Goal: Communication & Community: Ask a question

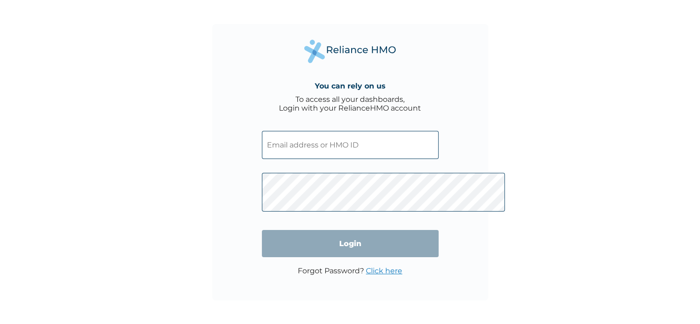
click at [273, 159] on input "text" at bounding box center [350, 145] width 177 height 28
type input "[EMAIL_ADDRESS][DOMAIN_NAME]"
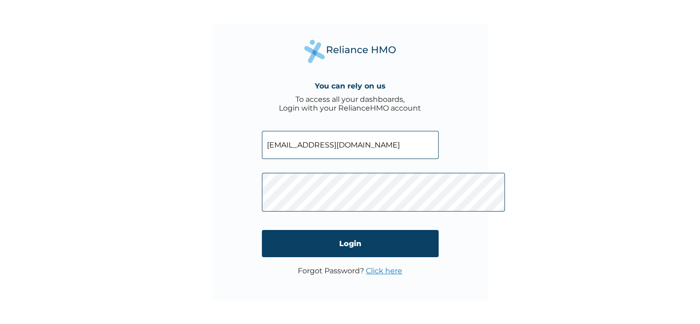
click input "Login" at bounding box center [350, 243] width 177 height 27
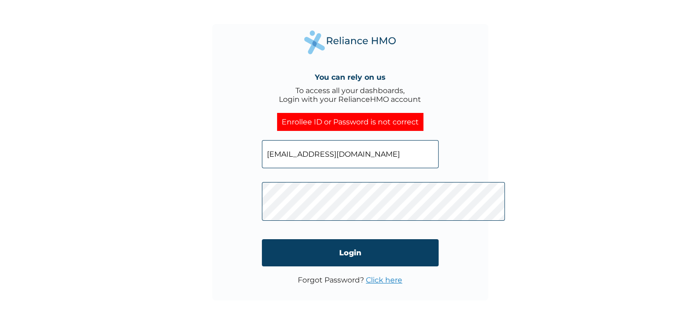
click input "Login" at bounding box center [350, 252] width 177 height 27
click at [392, 284] on link "Click here" at bounding box center [384, 279] width 36 height 9
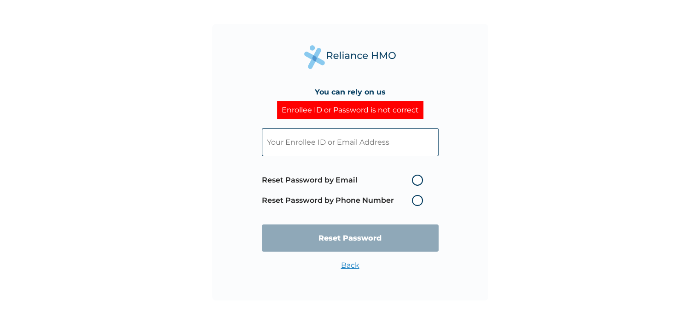
scroll to position [56, 0]
click at [352, 174] on label "Reset Password by Email" at bounding box center [345, 179] width 166 height 11
click at [399, 173] on input "Reset Password by Email" at bounding box center [406, 180] width 15 height 15
radio input "true"
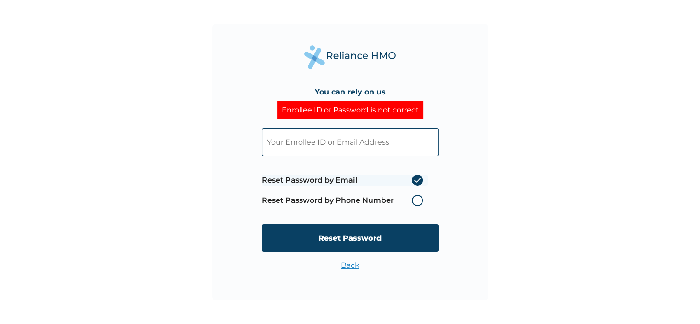
click at [342, 128] on input "text" at bounding box center [350, 142] width 177 height 28
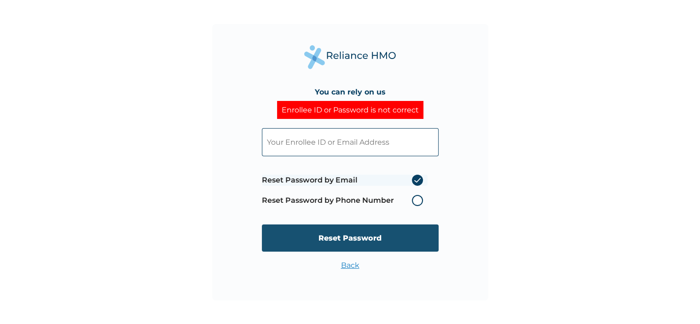
click at [368, 248] on input "Reset Password" at bounding box center [350, 237] width 177 height 27
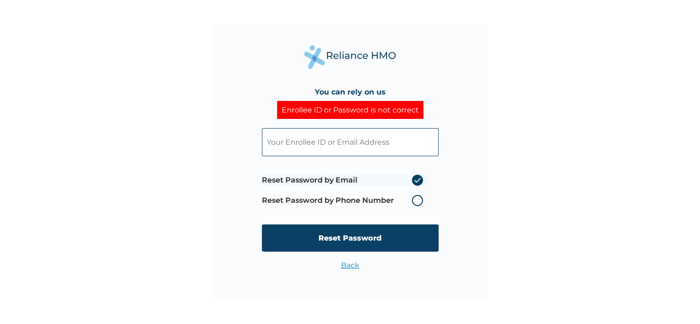
click at [295, 128] on input "text" at bounding box center [350, 142] width 177 height 28
type input "oladejoromoke@gmail.com"
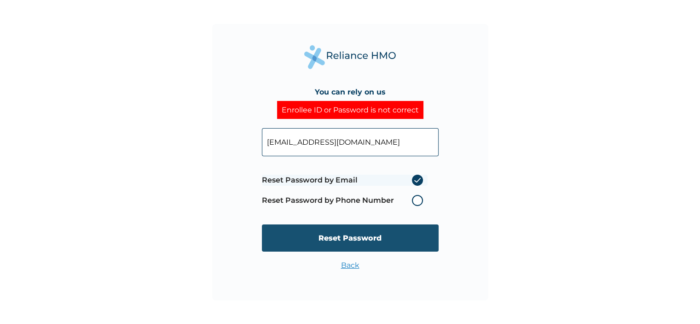
click at [331, 224] on input "Reset Password" at bounding box center [350, 237] width 177 height 27
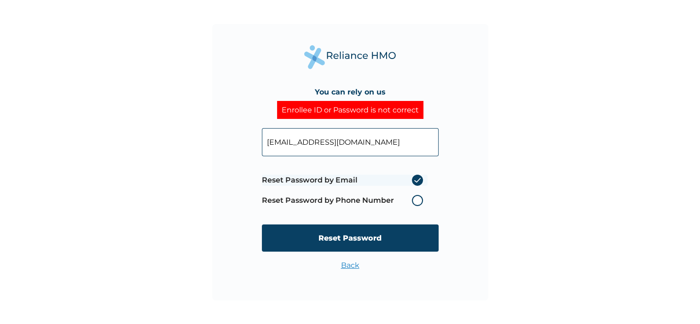
scroll to position [0, 0]
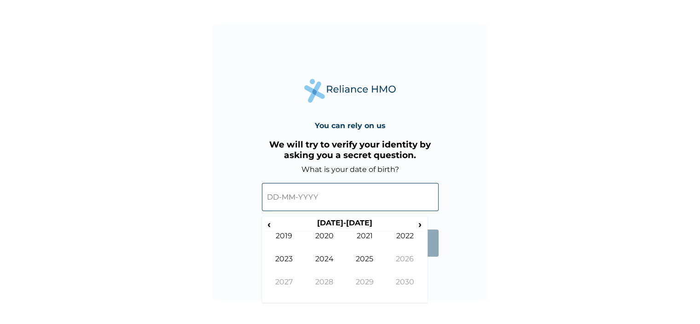
click at [376, 211] on input "text" at bounding box center [350, 197] width 177 height 28
click at [262, 211] on input "text" at bounding box center [350, 197] width 177 height 28
click at [264, 230] on span "‹" at bounding box center [269, 224] width 10 height 12
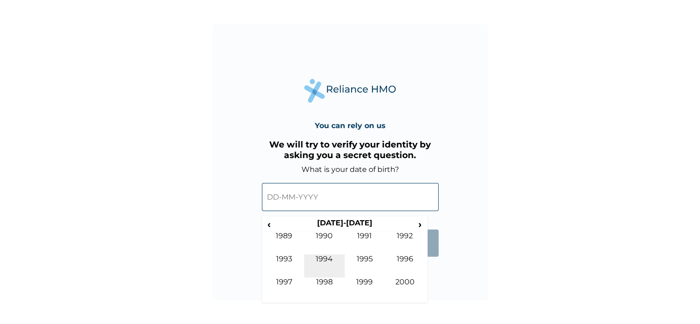
click at [319, 277] on td "1994" at bounding box center [324, 265] width 41 height 23
click at [316, 254] on td "Feb" at bounding box center [324, 242] width 41 height 23
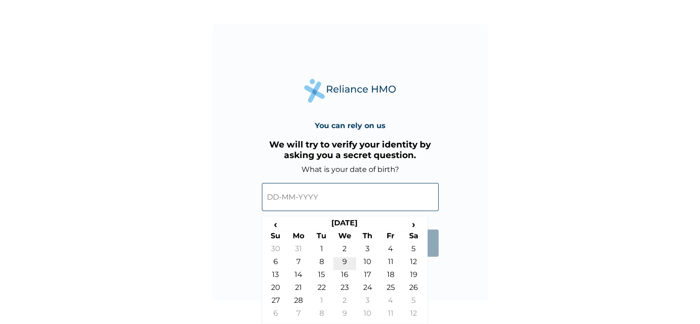
click at [337, 270] on td "9" at bounding box center [344, 263] width 23 height 13
type input "09-02-1994"
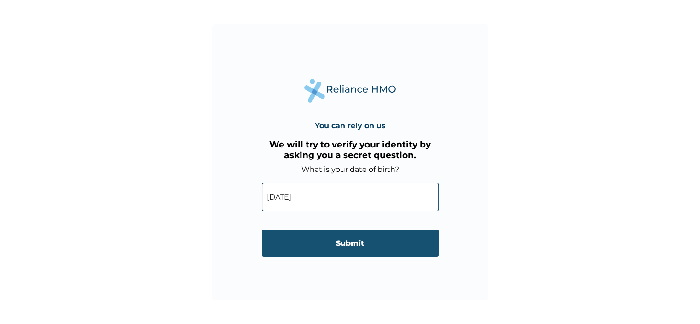
click at [356, 256] on input "Submit" at bounding box center [350, 242] width 177 height 27
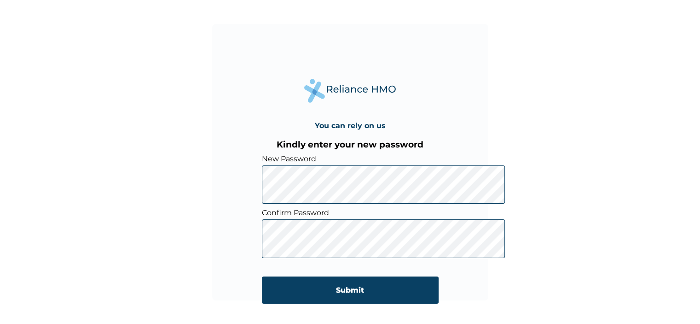
click input "Submit" at bounding box center [350, 289] width 177 height 27
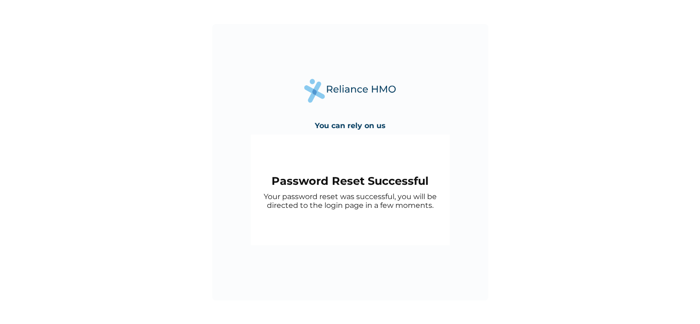
scroll to position [56, 0]
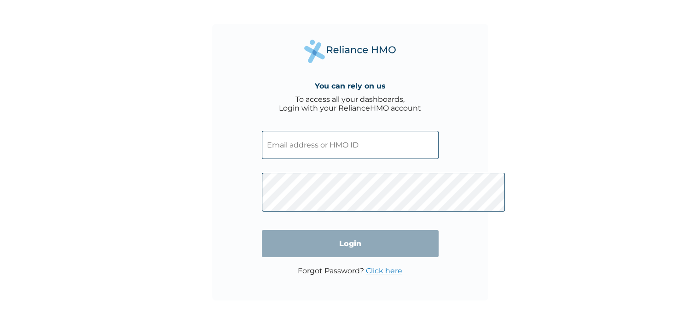
click at [273, 159] on input "text" at bounding box center [350, 145] width 177 height 28
type input "[EMAIL_ADDRESS][DOMAIN_NAME]"
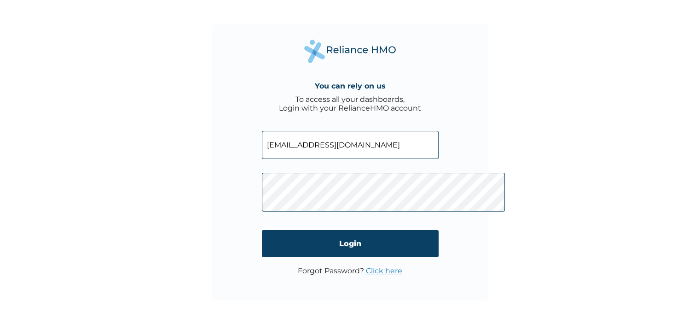
click input "Login" at bounding box center [350, 243] width 177 height 27
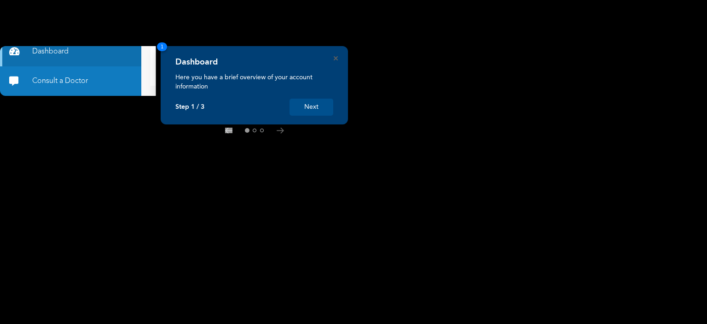
click at [306, 105] on button "Next" at bounding box center [312, 107] width 44 height 17
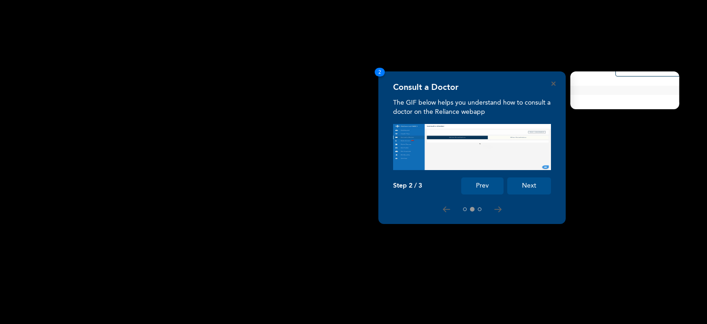
click at [528, 183] on button "Next" at bounding box center [529, 185] width 44 height 17
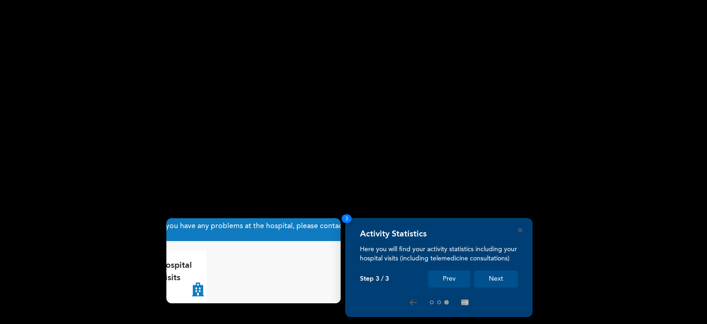
click at [504, 278] on button "Next" at bounding box center [496, 278] width 44 height 17
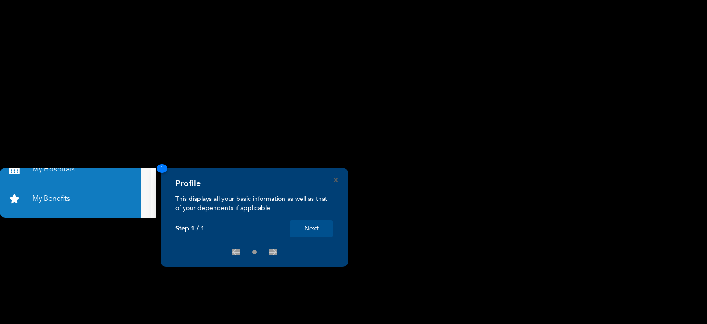
click at [319, 224] on button "Next" at bounding box center [312, 228] width 44 height 17
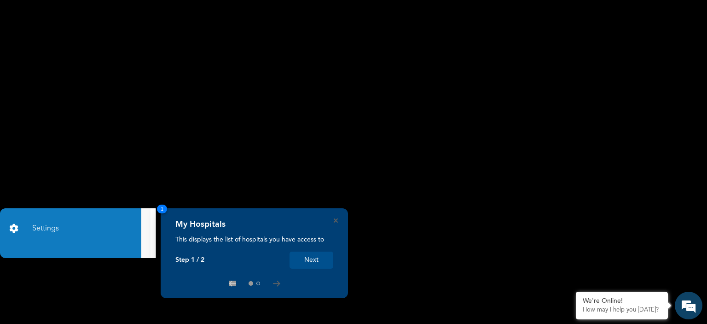
click at [301, 261] on button "Next" at bounding box center [312, 259] width 44 height 17
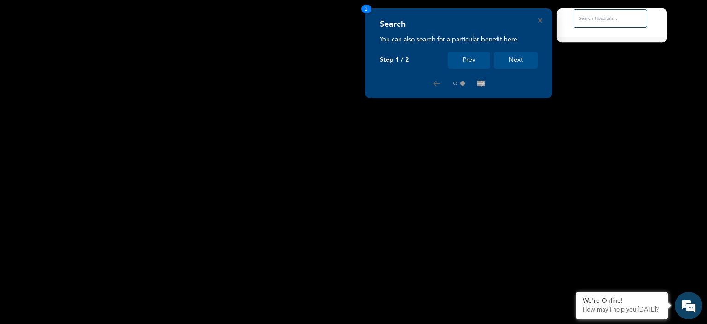
click at [522, 58] on button "Next" at bounding box center [516, 60] width 44 height 17
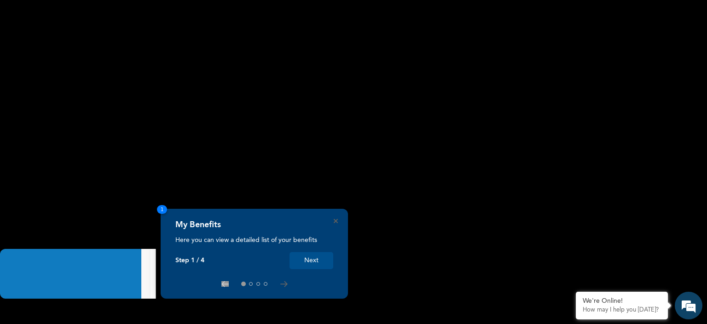
click at [317, 259] on button "Next" at bounding box center [312, 260] width 44 height 17
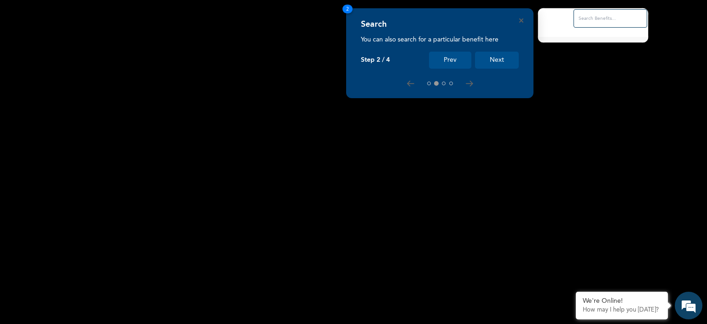
click at [488, 57] on button "Next" at bounding box center [497, 60] width 44 height 17
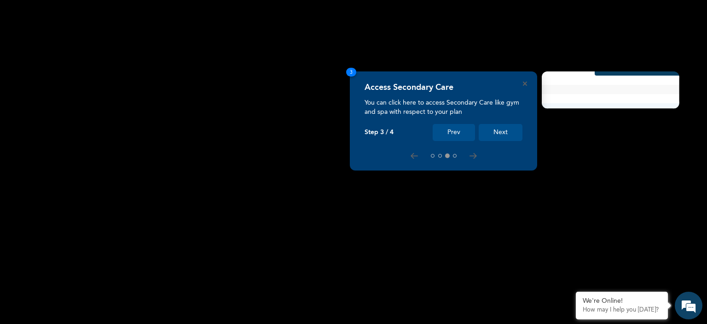
click at [503, 133] on button "Next" at bounding box center [501, 132] width 44 height 17
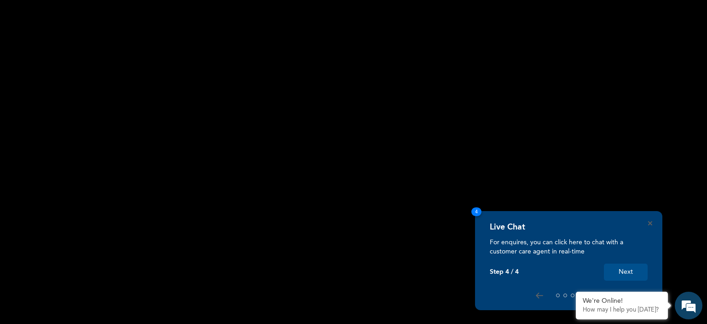
click at [627, 267] on button "Next" at bounding box center [626, 271] width 44 height 17
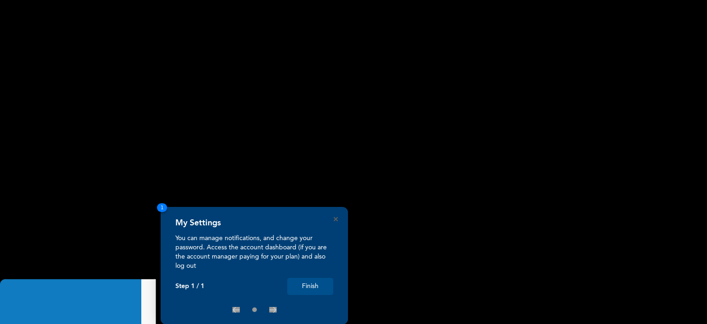
scroll to position [10, 0]
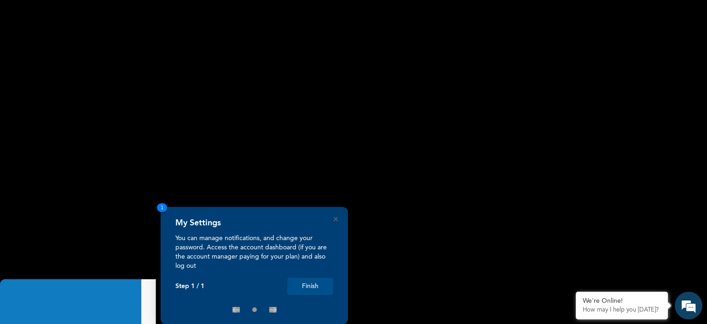
click at [306, 289] on button "Finish" at bounding box center [310, 286] width 46 height 17
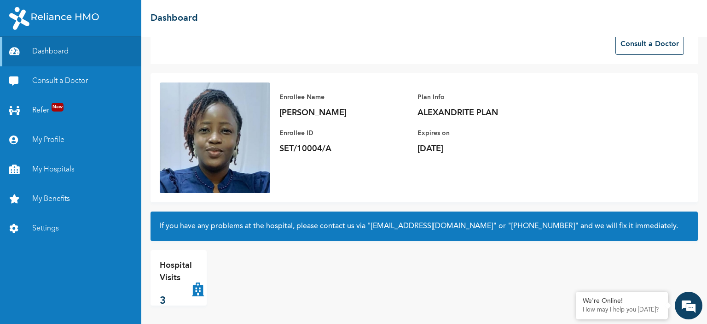
scroll to position [224, 0]
click at [204, 274] on icon at bounding box center [198, 277] width 12 height 37
click at [68, 214] on link "My Benefits" at bounding box center [70, 198] width 141 height 29
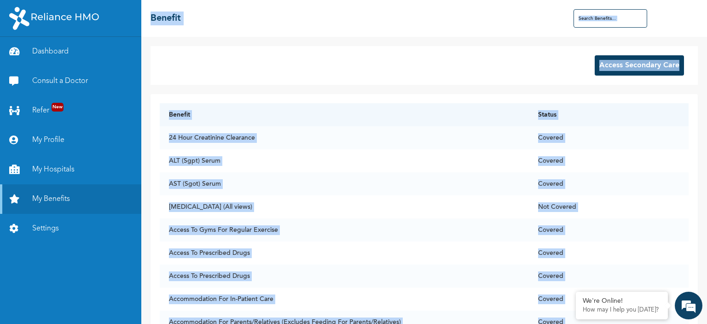
click at [383, 85] on div "Access Secondary Care" at bounding box center [424, 65] width 547 height 39
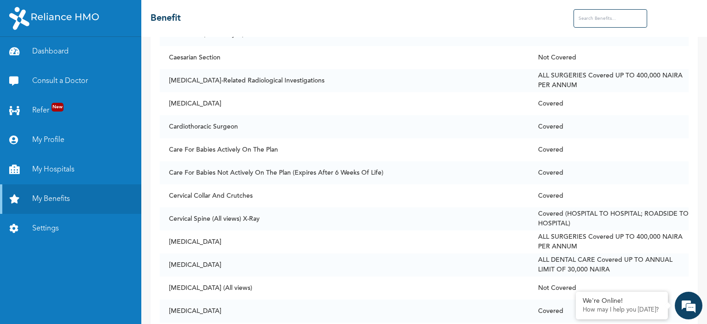
scroll to position [1007, 0]
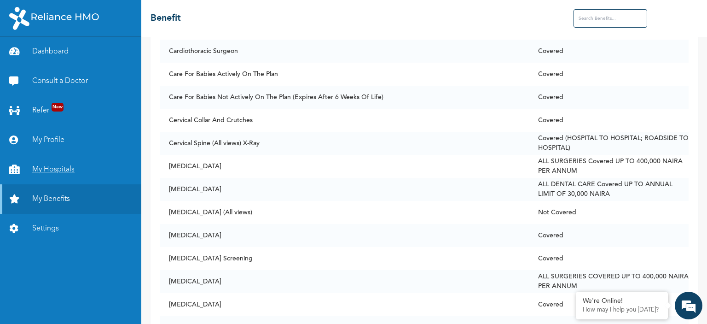
click at [74, 184] on link "My Hospitals" at bounding box center [70, 169] width 141 height 29
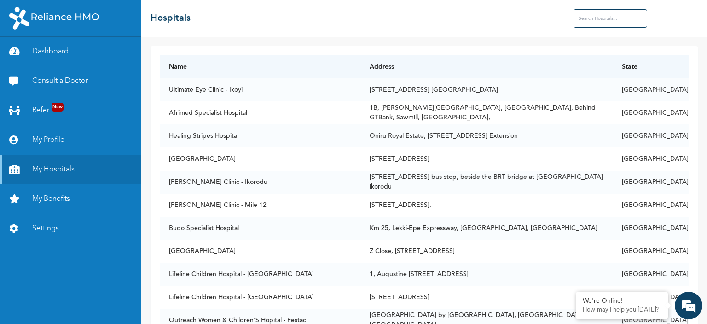
click at [604, 28] on input "text" at bounding box center [611, 18] width 74 height 18
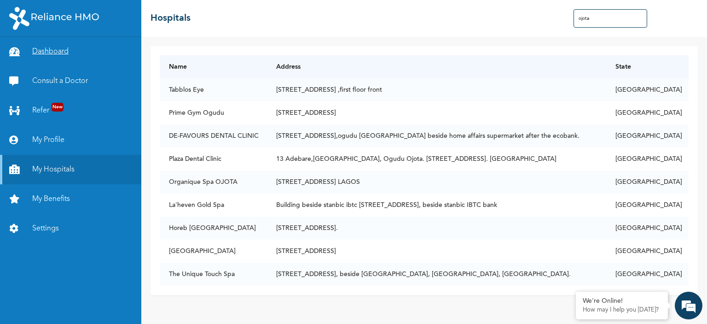
type input "ojota"
click at [70, 66] on link "Dashboard" at bounding box center [70, 51] width 141 height 29
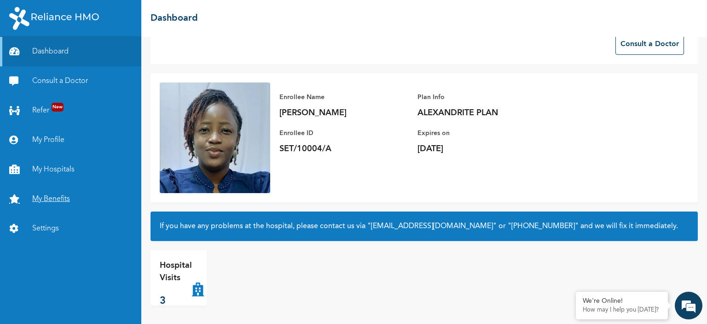
scroll to position [10, 0]
click at [684, 310] on em at bounding box center [688, 305] width 25 height 25
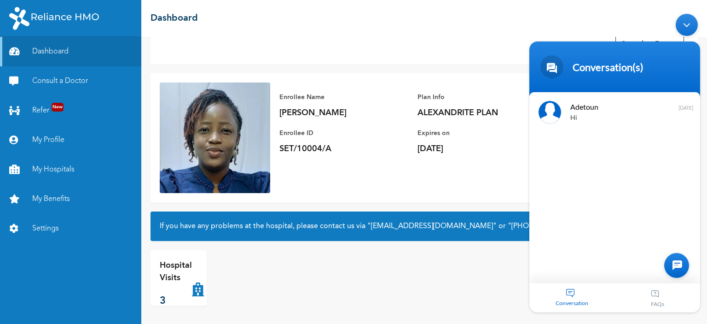
click at [679, 270] on div at bounding box center [676, 265] width 25 height 25
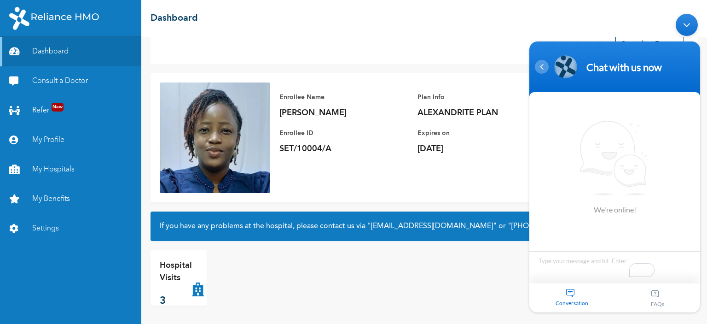
click at [544, 67] on div "Navigation go back" at bounding box center [542, 67] width 14 height 14
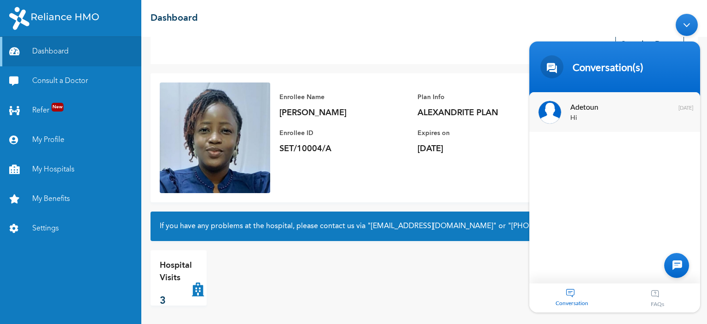
click at [566, 112] on div "Adetoun Hi 2 years ago" at bounding box center [614, 112] width 171 height 40
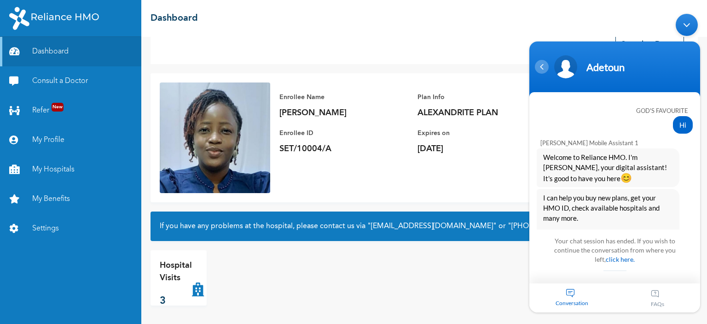
click at [536, 61] on div "Navigation go back" at bounding box center [542, 67] width 14 height 14
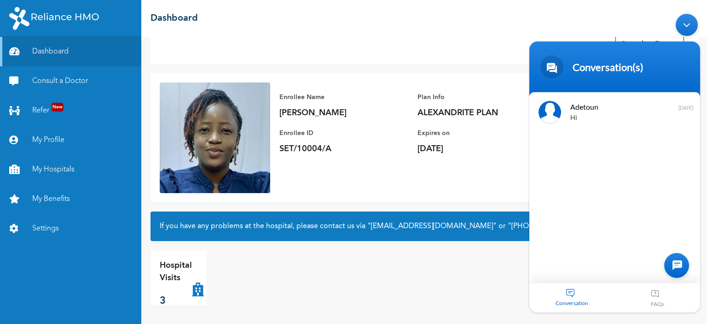
click at [672, 261] on div at bounding box center [676, 265] width 25 height 25
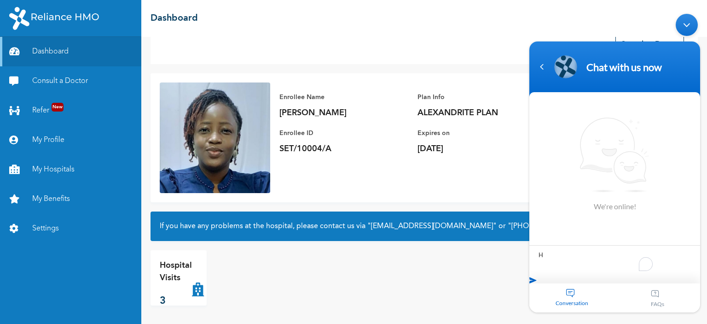
type textarea "Hi"
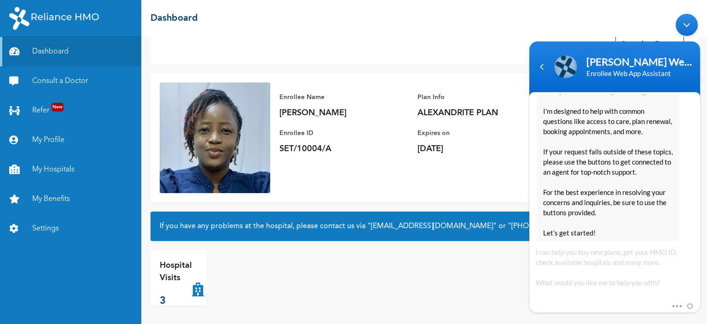
scroll to position [213, 0]
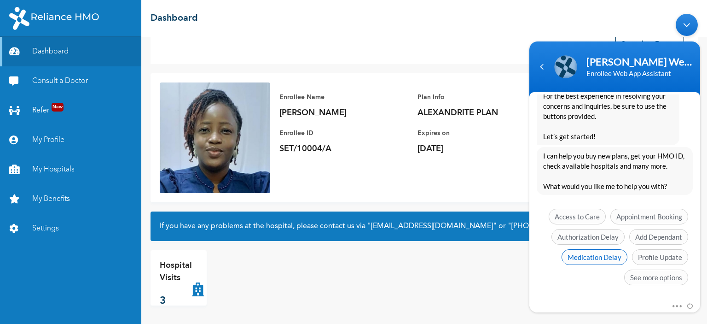
click at [591, 254] on span "Medication Delay" at bounding box center [595, 257] width 66 height 16
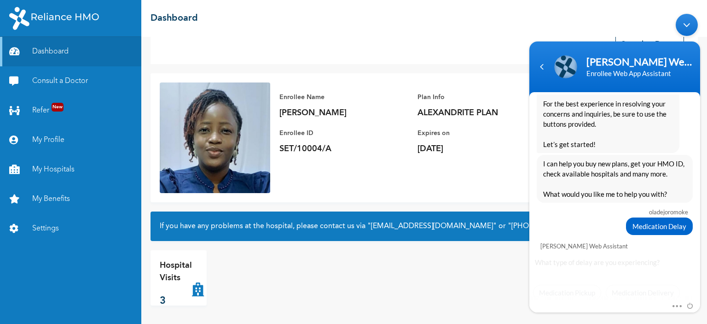
scroll to position [221, 0]
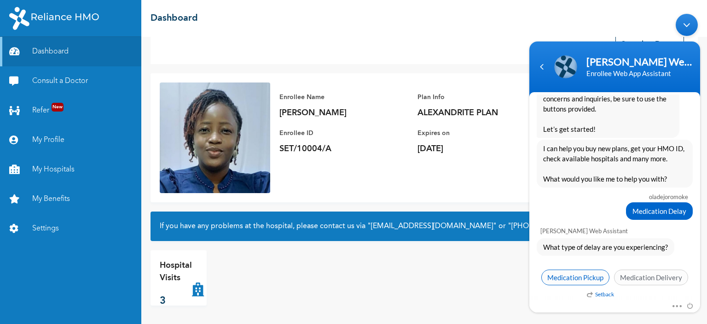
click at [602, 277] on span "Medication Pickup" at bounding box center [575, 277] width 68 height 16
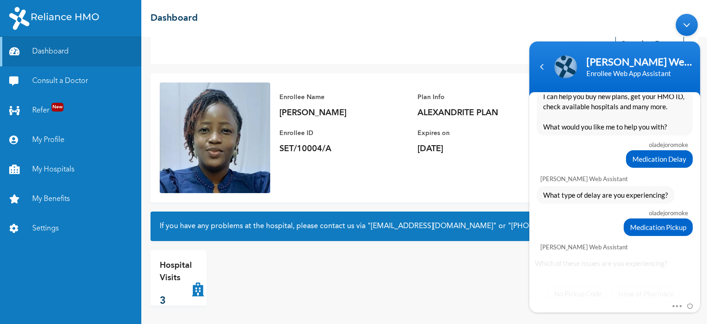
scroll to position [288, 0]
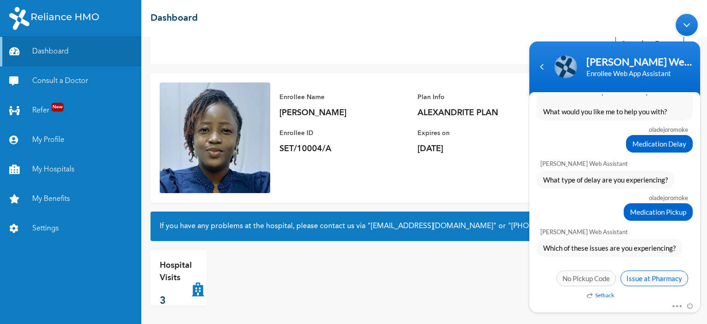
click at [632, 277] on span "Issue at Pharmacy" at bounding box center [655, 278] width 68 height 16
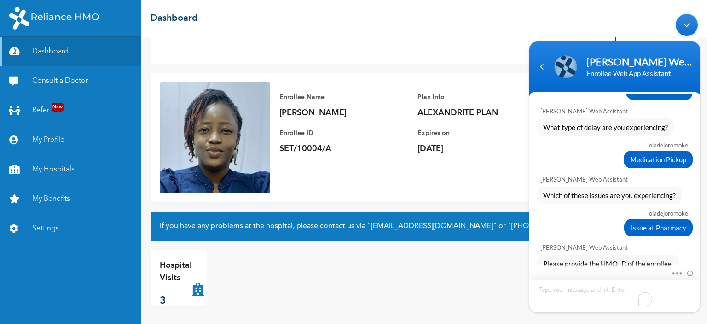
scroll to position [395, 0]
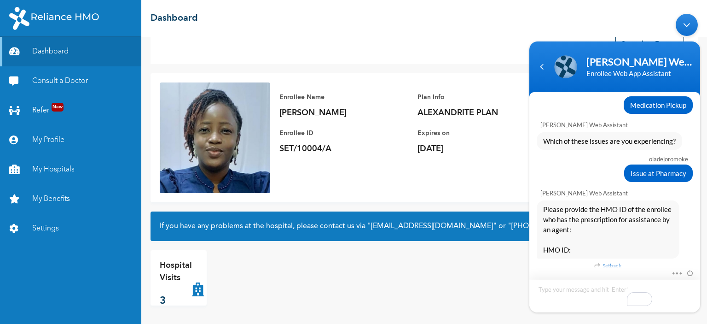
click at [569, 287] on textarea "To enrich screen reader interactions, please activate Accessibility in Grammarl…" at bounding box center [614, 295] width 171 height 33
type textarea "Set/1004/A"
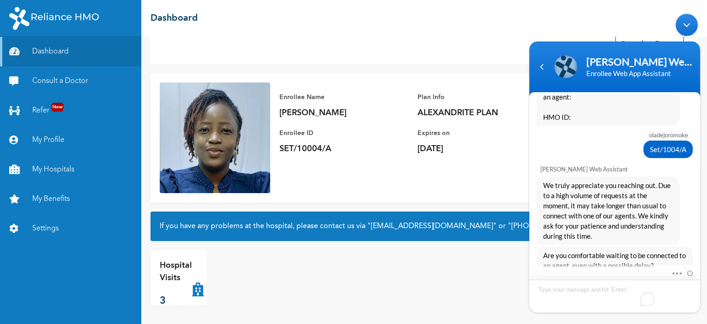
scroll to position [596, 0]
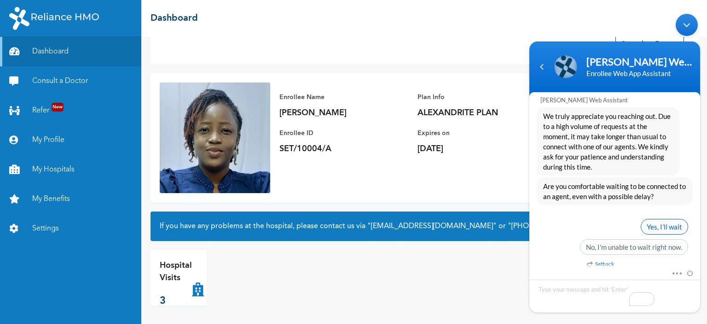
click at [663, 219] on span "Yes, I’ll wait" at bounding box center [664, 227] width 47 height 16
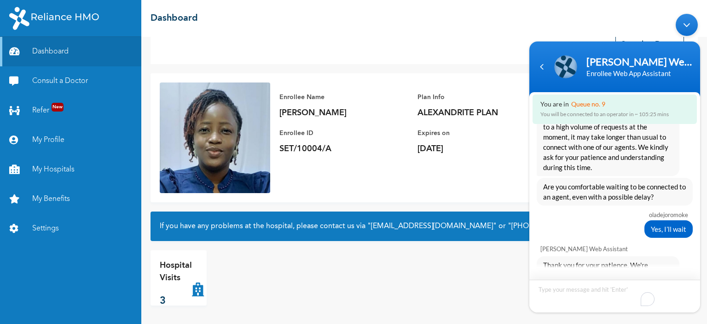
scroll to position [714, 0]
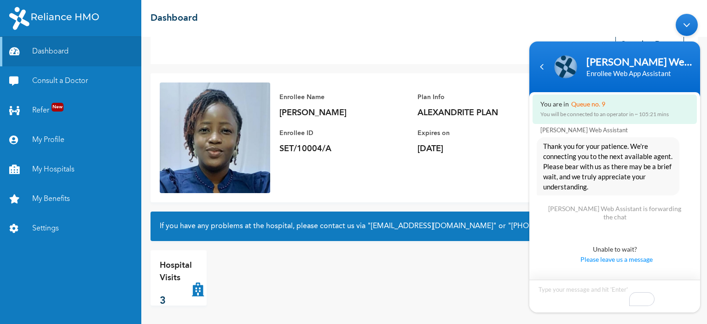
click at [579, 294] on textarea "To enrich screen reader interactions, please activate Accessibility in Grammarl…" at bounding box center [614, 295] width 171 height 33
click at [570, 302] on textarea "To enrich screen reader interactions, please activate Accessibility in Grammarl…" at bounding box center [614, 295] width 171 height 33
click at [574, 292] on textarea "To enrich screen reader interactions, please activate Accessibility in Grammarl…" at bounding box center [614, 295] width 171 height 33
click at [573, 296] on textarea "To enrich screen reader interactions, please activate Accessibility in Grammarl…" at bounding box center [614, 295] width 171 height 33
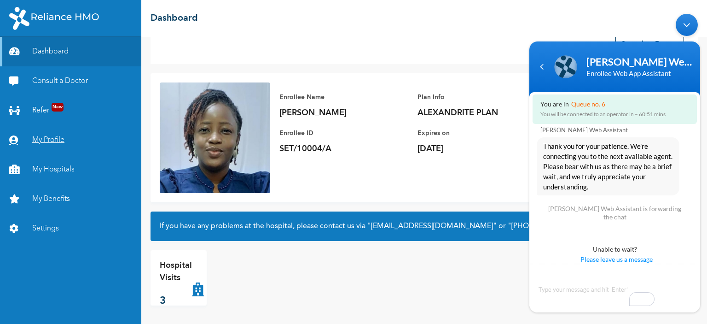
click at [73, 155] on link "My Profile" at bounding box center [70, 139] width 141 height 29
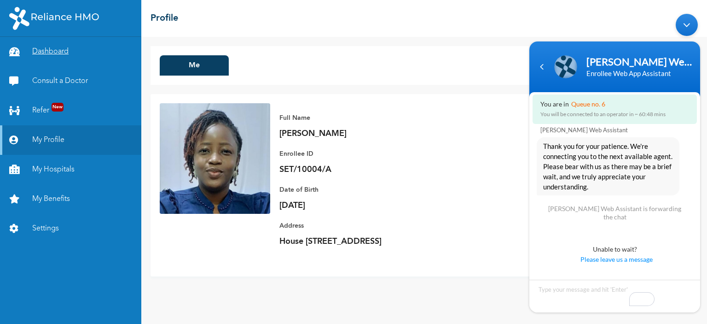
click at [81, 66] on link "Dashboard" at bounding box center [70, 51] width 141 height 29
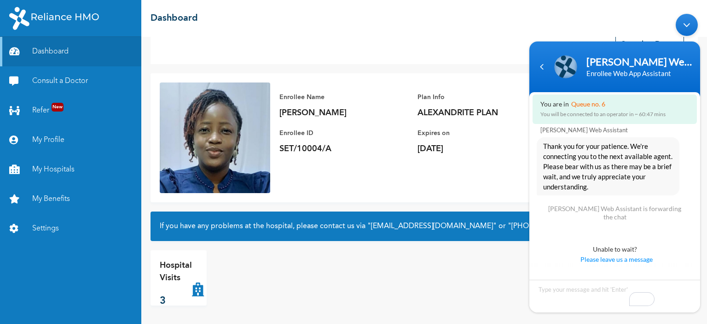
scroll to position [224, 0]
click at [587, 289] on textarea "To enrich screen reader interactions, please activate Accessibility in Grammarl…" at bounding box center [614, 295] width 171 height 33
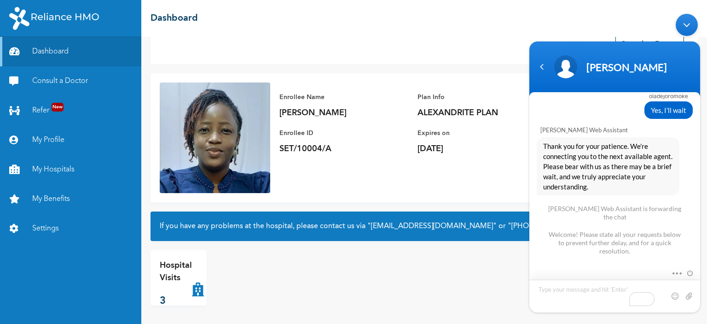
scroll to position [783, 0]
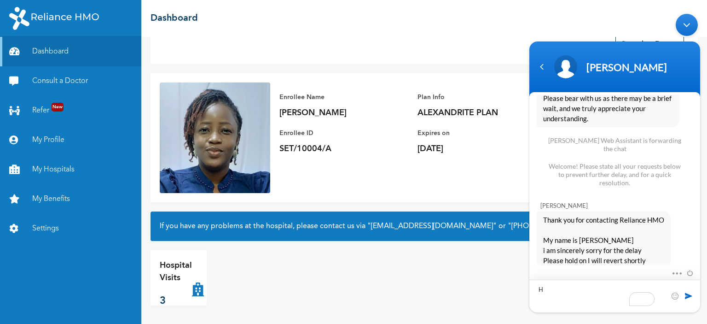
type textarea "Hi"
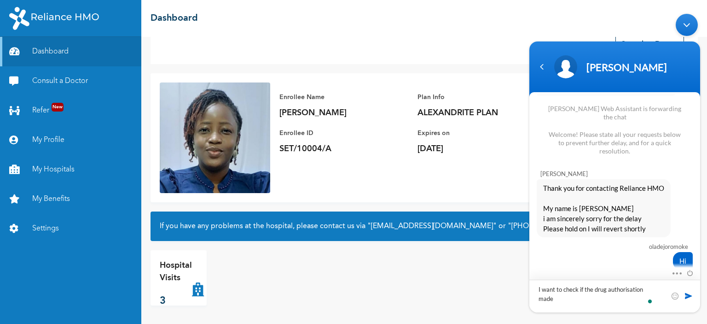
type textarea "I want to check if the drug authorisation made f"
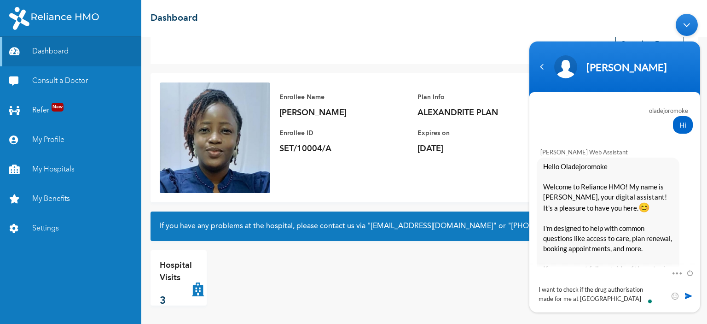
scroll to position [814, 0]
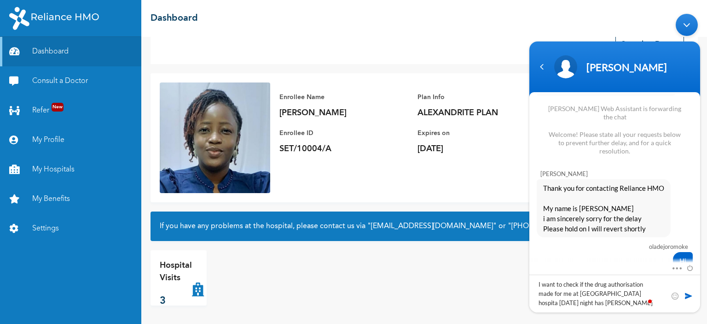
type textarea "I want to check if the drug authorisation made for me at [GEOGRAPHIC_DATA] hosp…"
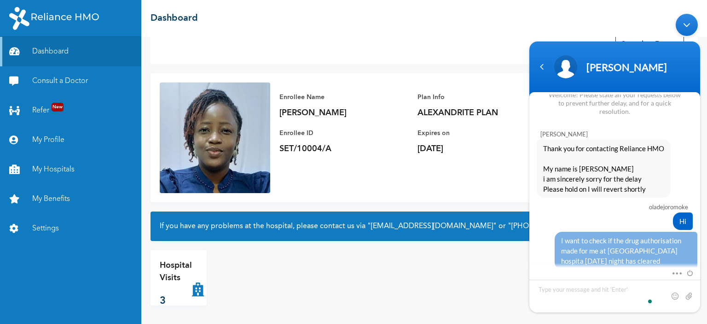
type textarea "I"
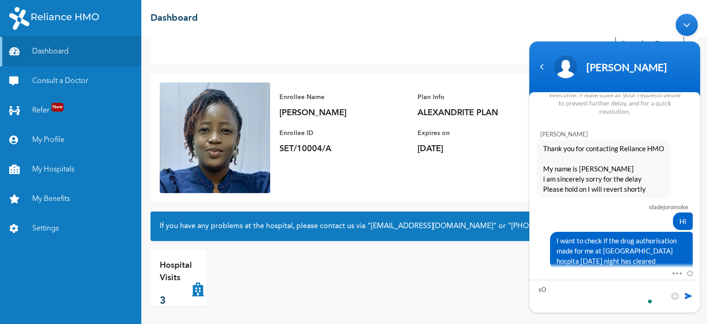
type textarea "s"
type textarea "So I can go pick upthe medication now"
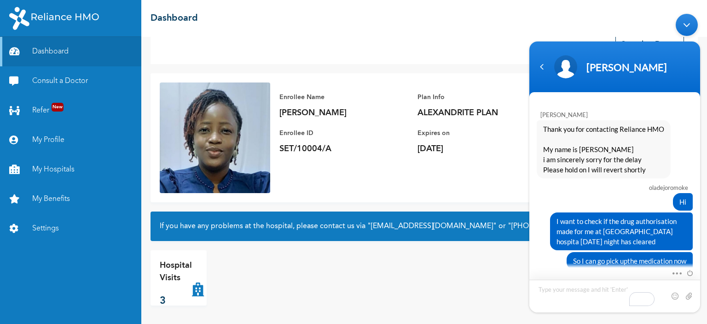
click at [608, 291] on textarea "Type your message and hit 'Enter'" at bounding box center [614, 295] width 171 height 33
type textarea "Hello o"
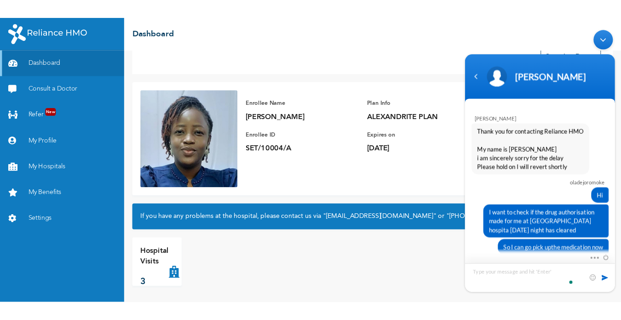
scroll to position [893, 0]
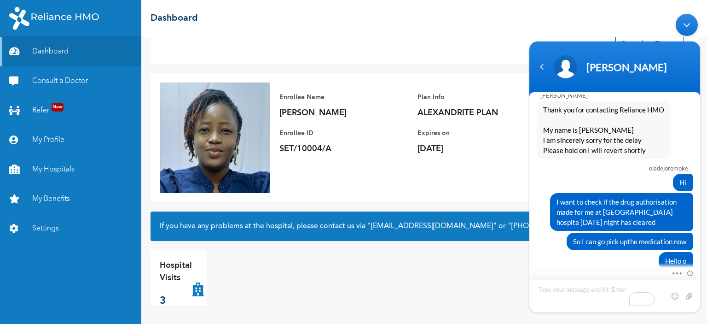
click at [685, 48] on header "[PERSON_NAME]" at bounding box center [614, 68] width 171 height 55
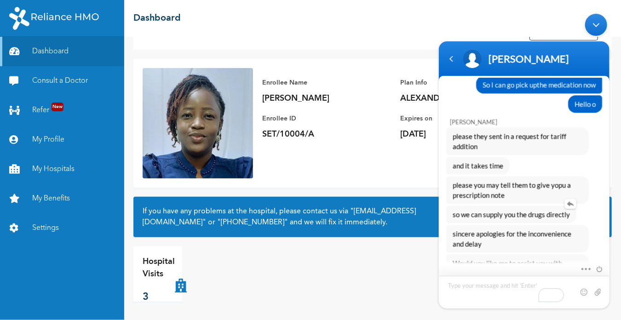
scroll to position [1048, 0]
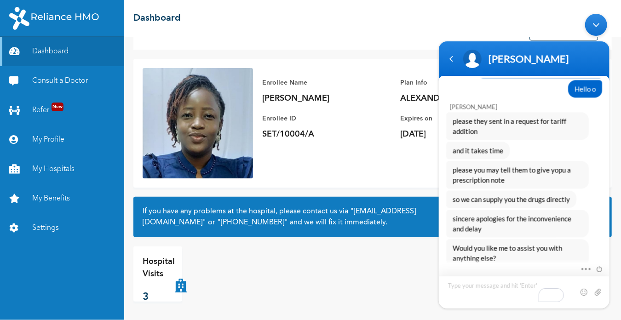
click at [486, 294] on textarea "Type your message and hit 'Enter'" at bounding box center [524, 292] width 171 height 33
type textarea "Tell them to give me a prescription ke"
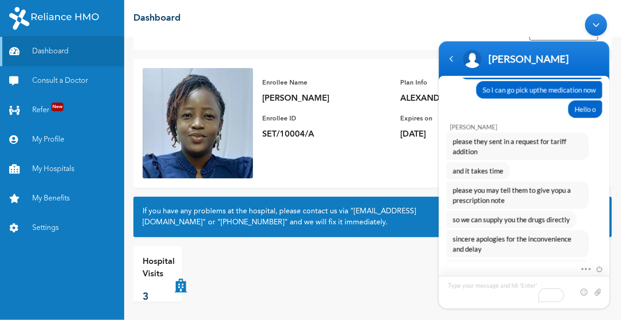
scroll to position [1080, 0]
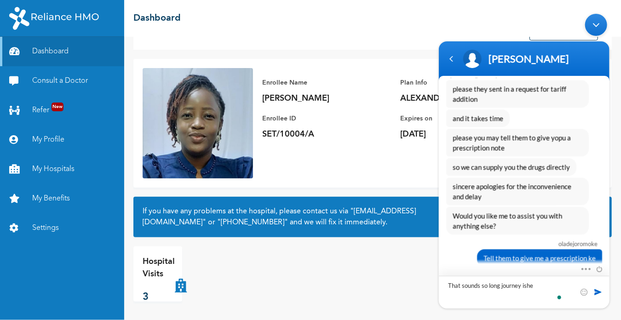
type textarea "That sounds so long journey ish"
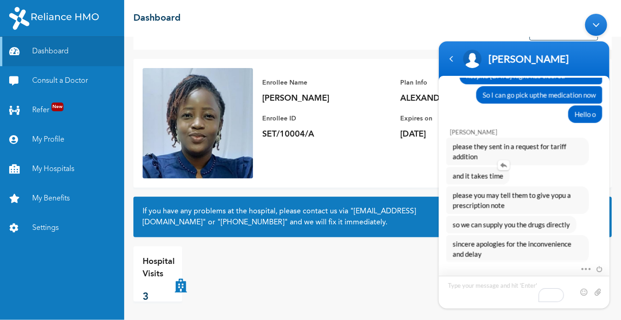
scroll to position [1099, 0]
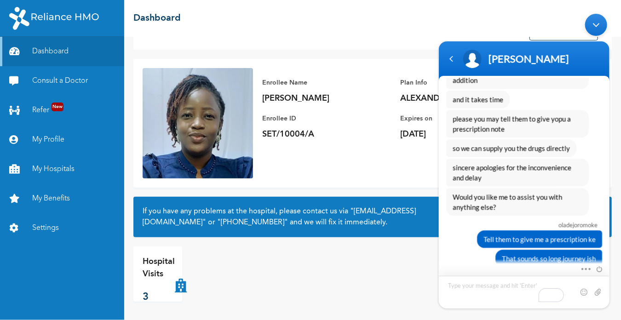
click at [488, 290] on textarea "Type your message and hit 'Enter'" at bounding box center [524, 292] width 171 height 33
type textarea "okay"
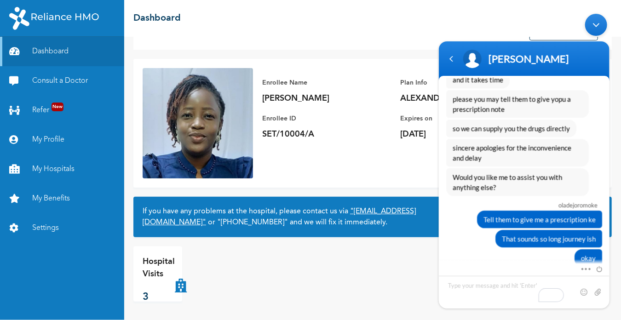
click at [325, 208] on link ""[EMAIL_ADDRESS][DOMAIN_NAME]"" at bounding box center [279, 217] width 273 height 18
click at [453, 64] on div "Navigation go back" at bounding box center [451, 59] width 14 height 14
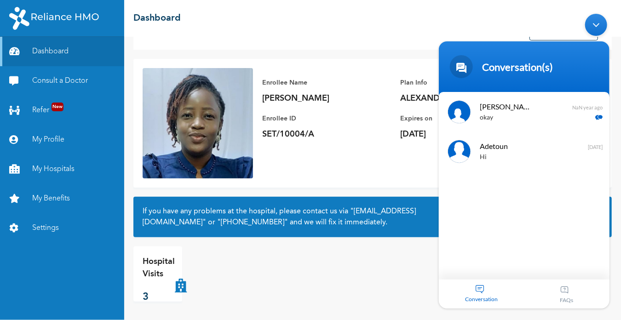
click at [597, 21] on div "Minimize live chat window" at bounding box center [596, 24] width 22 height 22
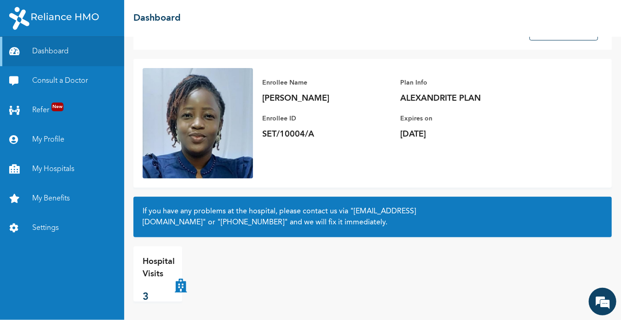
click at [401, 104] on p "ALEXANDRITE PLAN" at bounding box center [465, 98] width 129 height 11
